Goal: Task Accomplishment & Management: Use online tool/utility

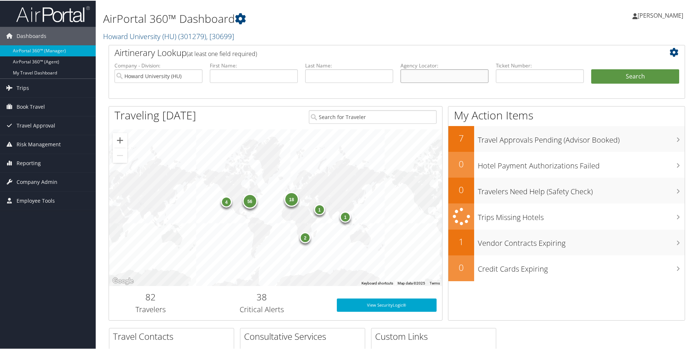
click at [434, 80] on input "text" at bounding box center [445, 75] width 88 height 14
paste input "DDBWY0"
type input "DDBWY0"
click at [642, 80] on button "Search" at bounding box center [635, 75] width 88 height 15
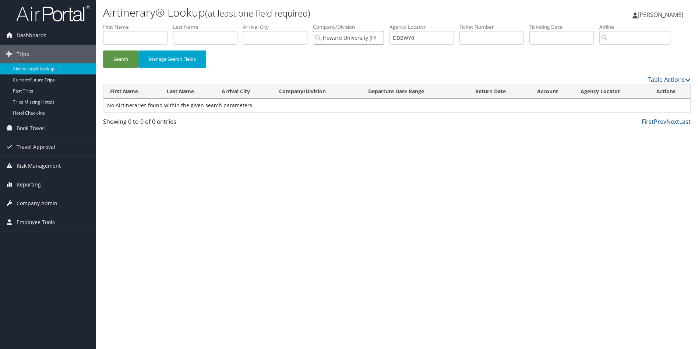
click at [381, 37] on input "Howard University (HU)" at bounding box center [348, 38] width 71 height 14
click at [130, 60] on button "Search" at bounding box center [120, 58] width 35 height 17
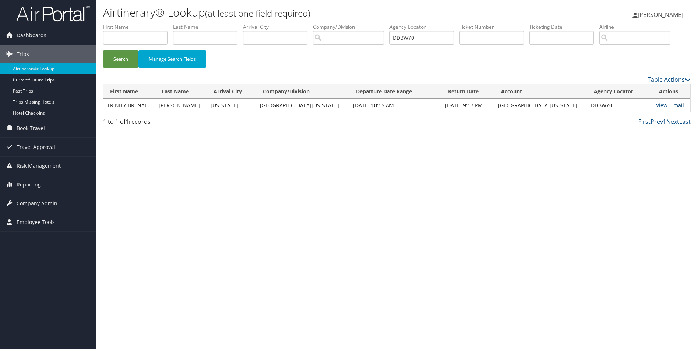
click at [672, 104] on link "Email" at bounding box center [678, 105] width 14 height 7
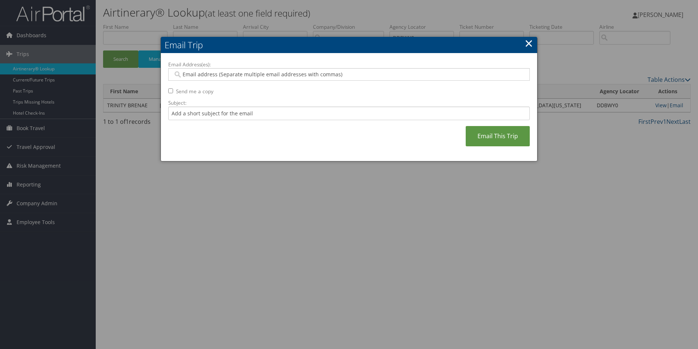
drag, startPoint x: 259, startPoint y: 78, endPoint x: 257, endPoint y: 87, distance: 9.1
click at [259, 79] on div at bounding box center [349, 74] width 362 height 13
paste input "[EMAIL_ADDRESS][DOMAIN_NAME]"
type input "[EMAIL_ADDRESS][DOMAIN_NAME]"
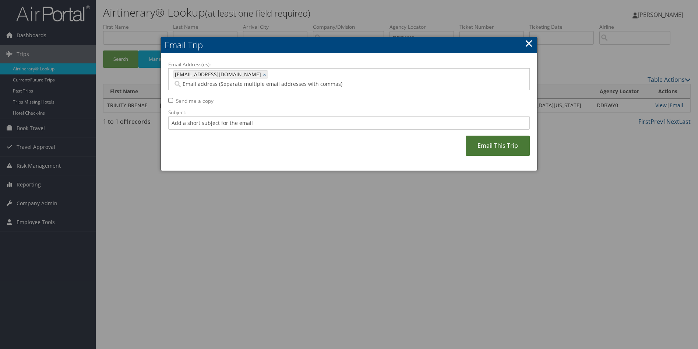
click at [490, 140] on link "Email This Trip" at bounding box center [498, 146] width 64 height 20
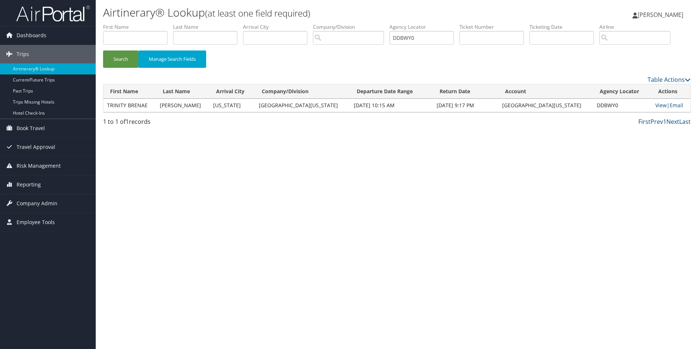
click at [241, 214] on div "Airtinerary® Lookup (at least one field required) [PERSON_NAME] [PERSON_NAME] M…" at bounding box center [397, 174] width 602 height 349
